Goal: Navigation & Orientation: Find specific page/section

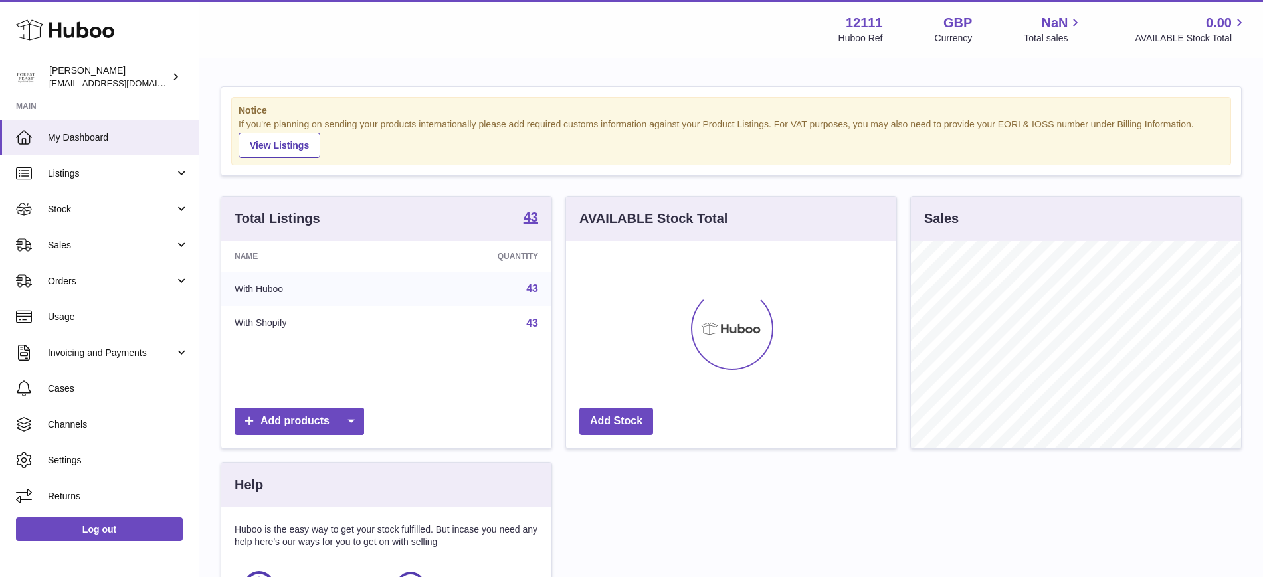
scroll to position [207, 330]
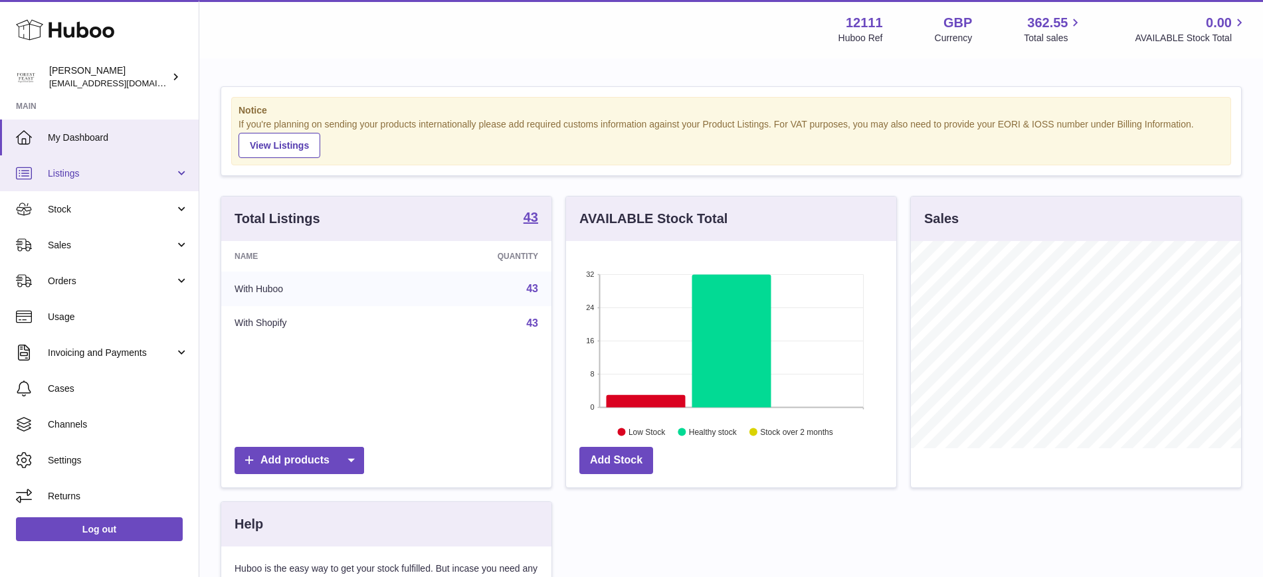
click at [166, 175] on span "Listings" at bounding box center [111, 173] width 127 height 13
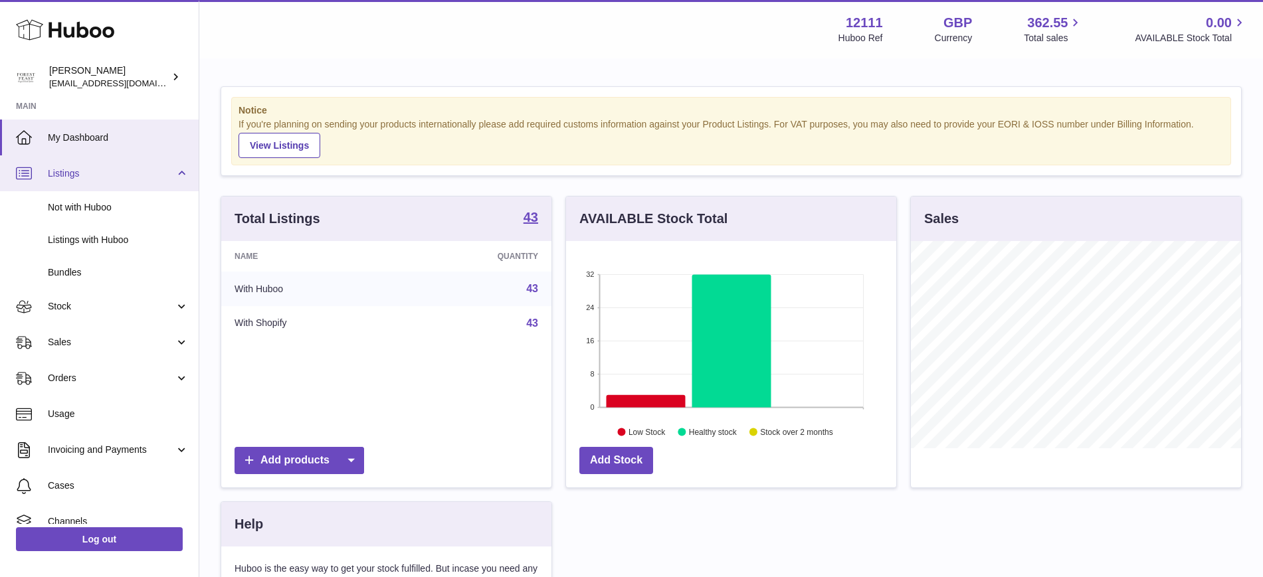
click at [132, 185] on link "Listings" at bounding box center [99, 173] width 199 height 36
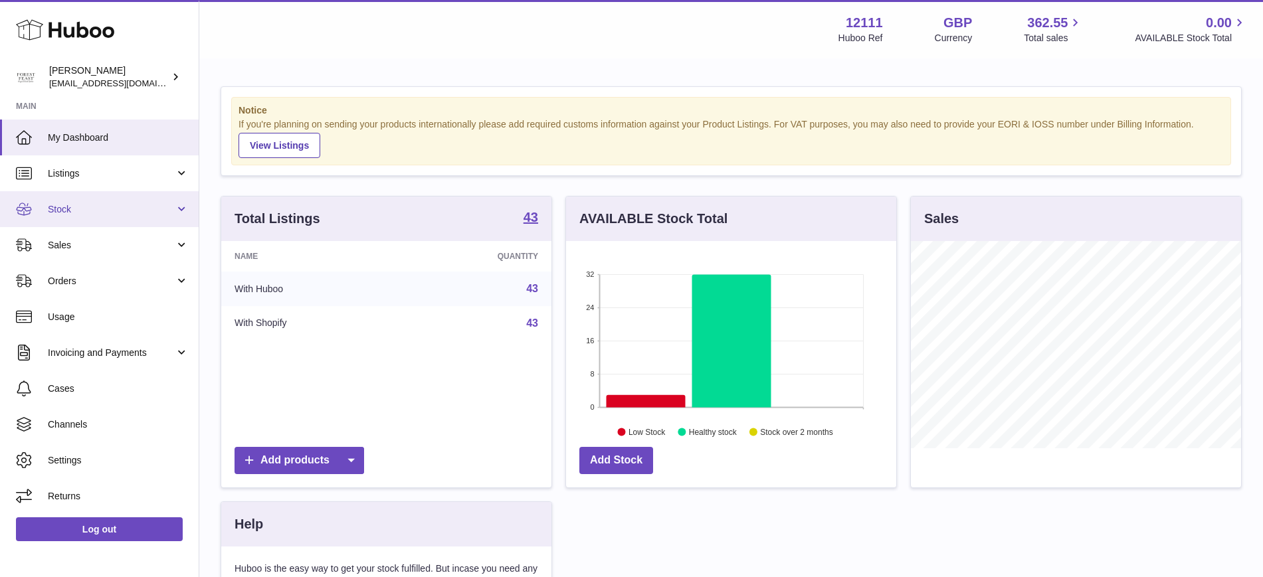
click at [62, 213] on span "Stock" at bounding box center [111, 209] width 127 height 13
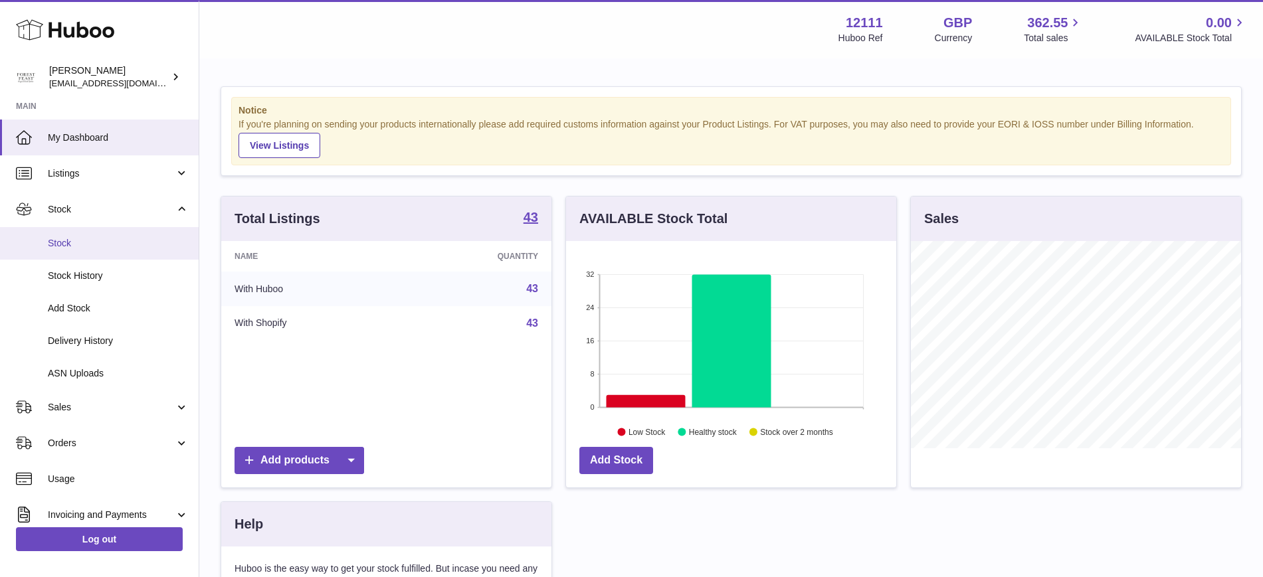
click at [60, 242] on span "Stock" at bounding box center [118, 243] width 141 height 13
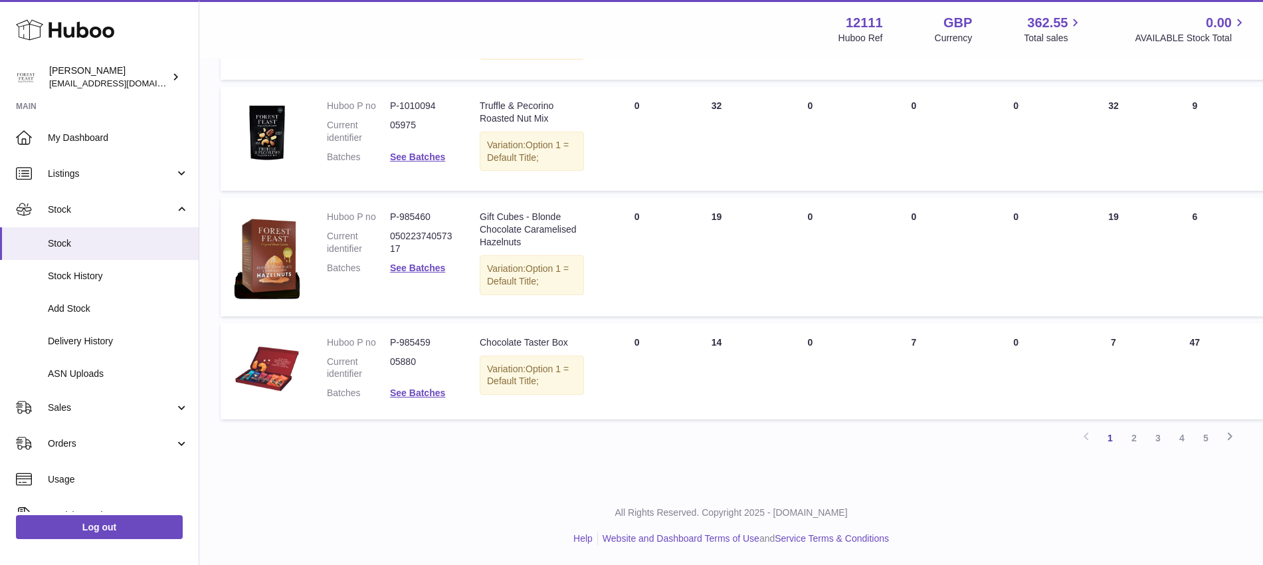
scroll to position [1366, 0]
click at [1137, 444] on link "2" at bounding box center [1134, 438] width 24 height 24
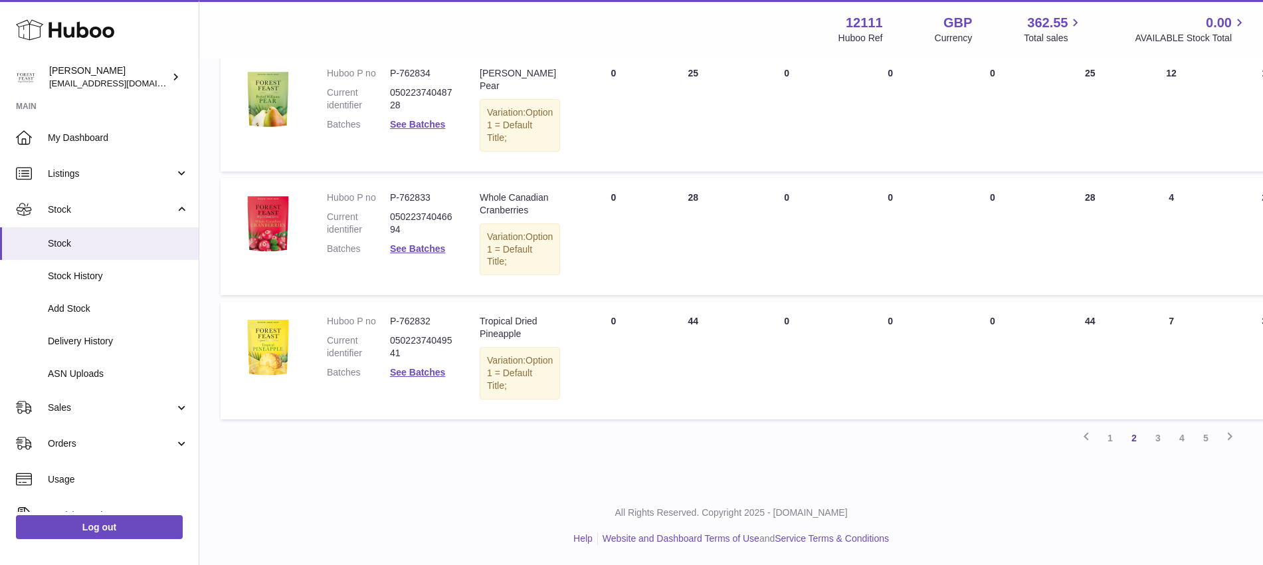
scroll to position [1288, 0]
click at [1152, 450] on link "3" at bounding box center [1158, 438] width 24 height 24
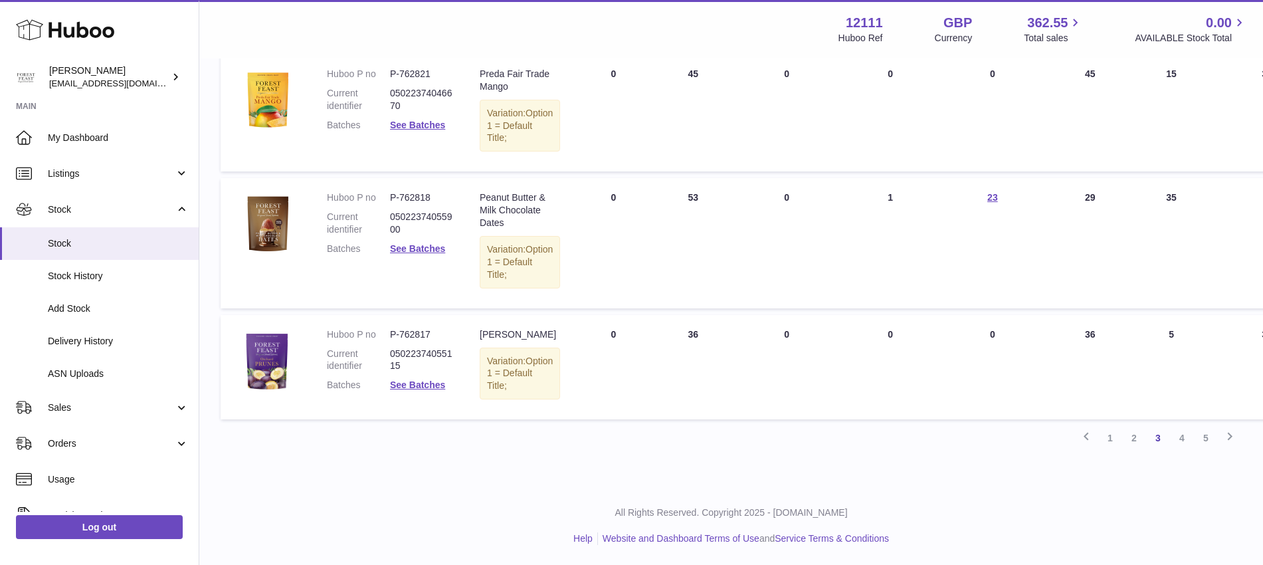
scroll to position [1328, 0]
click at [1183, 436] on link "4" at bounding box center [1182, 438] width 24 height 24
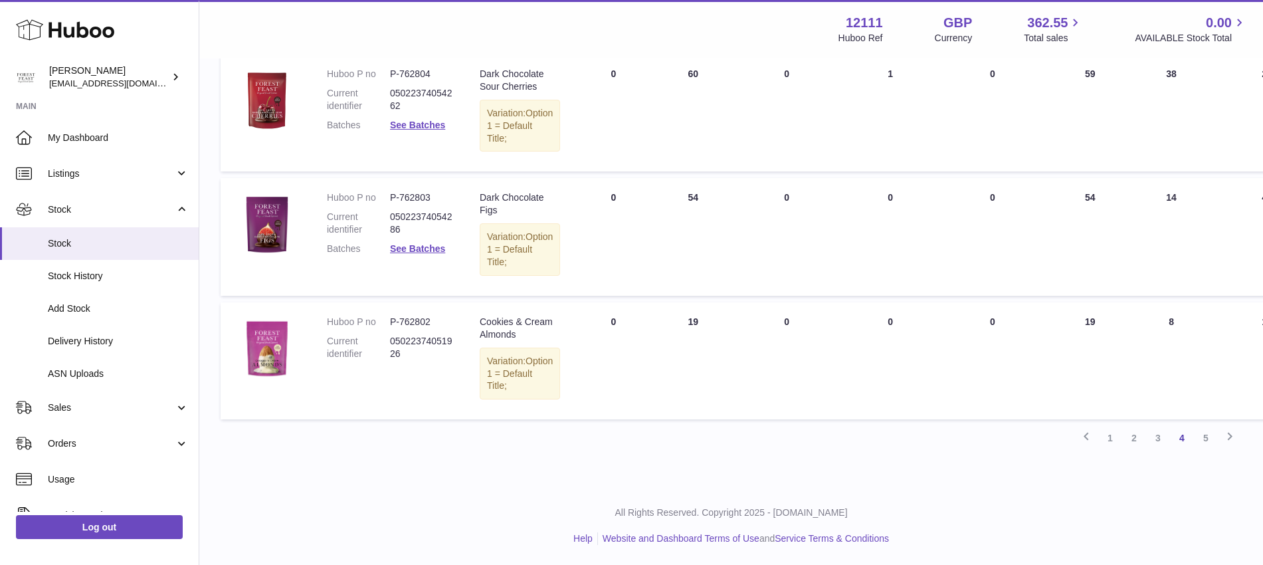
scroll to position [1266, 0]
click at [1202, 435] on link "5" at bounding box center [1206, 438] width 24 height 24
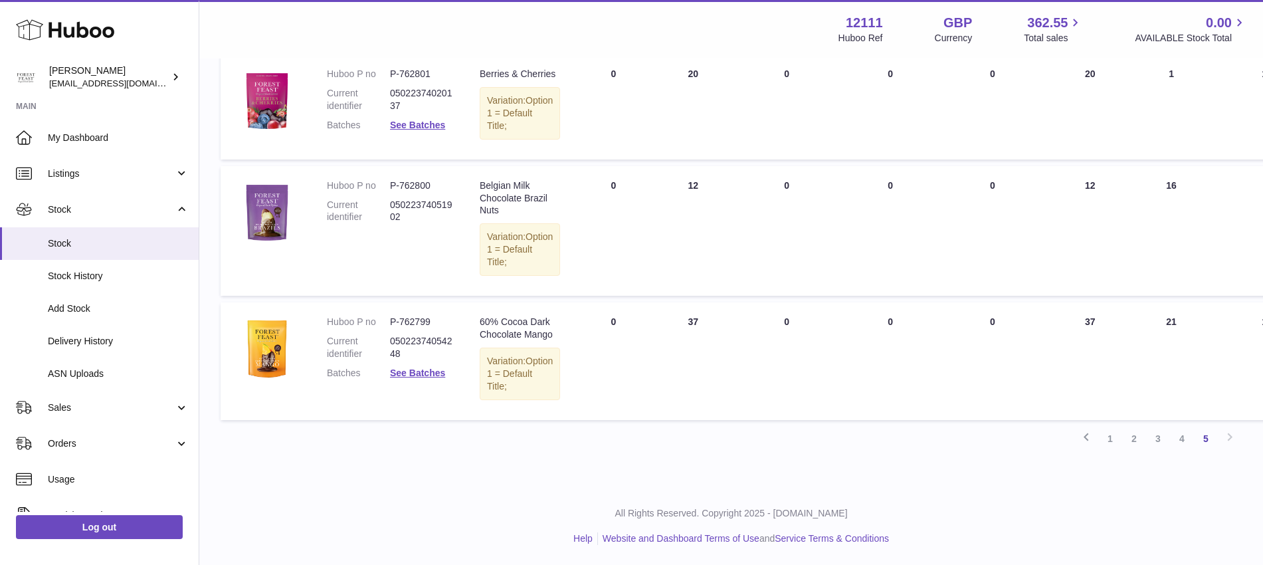
scroll to position [273, 0]
click at [68, 132] on span "My Dashboard" at bounding box center [118, 138] width 141 height 13
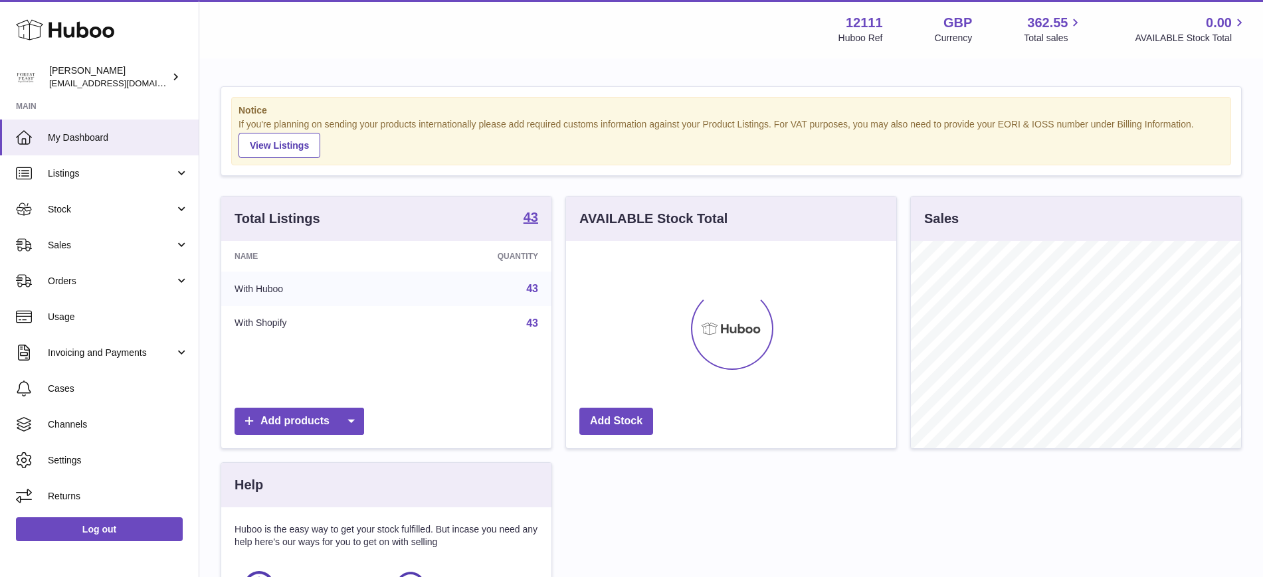
scroll to position [207, 330]
